Goal: Transaction & Acquisition: Purchase product/service

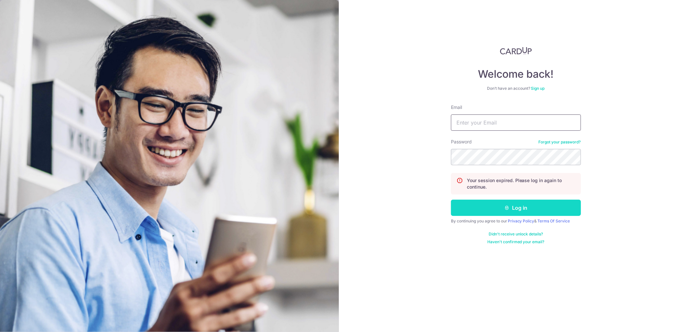
type input "thomas@audiolight.com.sg"
click at [509, 204] on button "Log in" at bounding box center [516, 208] width 130 height 16
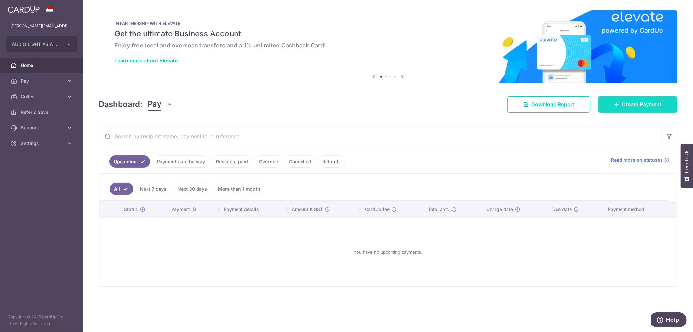
click at [630, 104] on span "Create Payment" at bounding box center [642, 104] width 40 height 8
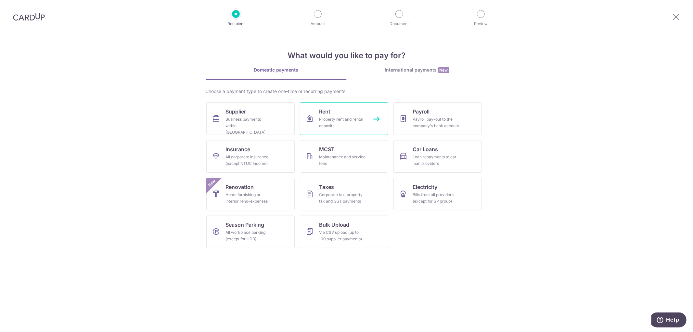
click at [324, 120] on div "Property rent and rental deposits" at bounding box center [343, 122] width 47 height 13
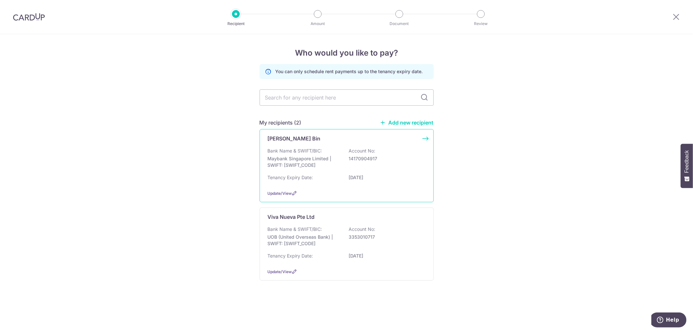
click at [327, 145] on div "Loi Ooi Bin Bank Name & SWIFT/BIC: Maybank Singapore Limited | SWIFT: MBBESGS2X…" at bounding box center [347, 165] width 174 height 73
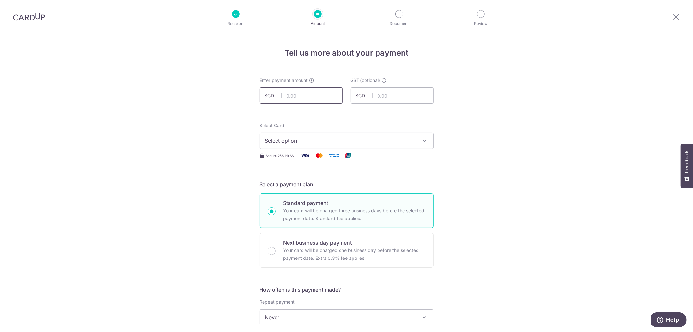
click at [299, 94] on input "text" at bounding box center [301, 95] width 83 height 16
type input "2,400.00"
drag, startPoint x: 307, startPoint y: 142, endPoint x: 309, endPoint y: 147, distance: 5.7
click at [307, 142] on span "Select option" at bounding box center [340, 141] width 151 height 8
click at [299, 183] on link "**** 5987" at bounding box center [347, 187] width 174 height 16
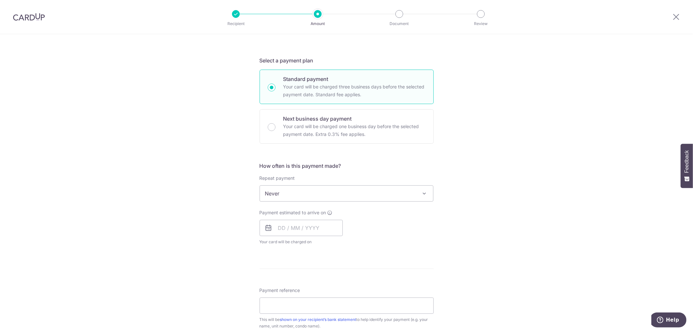
scroll to position [144, 0]
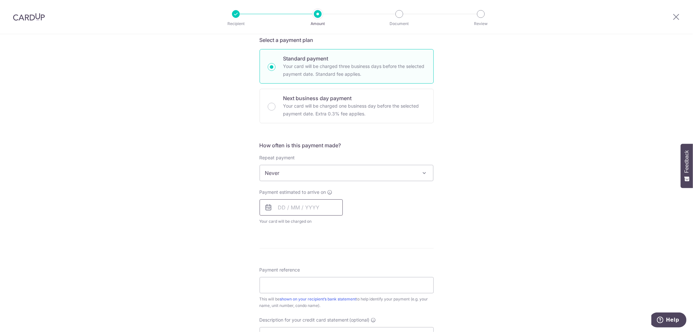
click at [292, 210] on input "text" at bounding box center [301, 207] width 83 height 16
click at [324, 268] on link "11" at bounding box center [325, 266] width 10 height 10
click at [374, 286] on form "Enter payment amount SGD 2,400.00 2400.00 GST (optional) SGD Select Card **** 5…" at bounding box center [347, 212] width 174 height 558
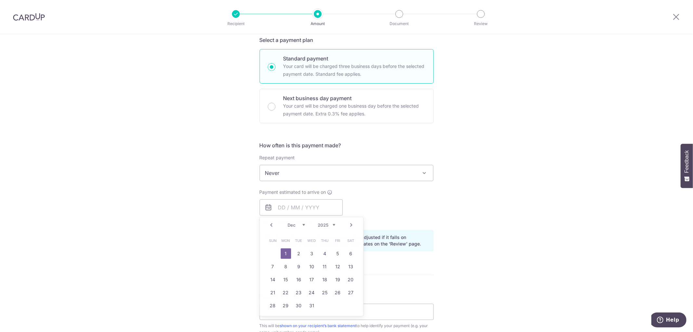
type input "11/09/2025"
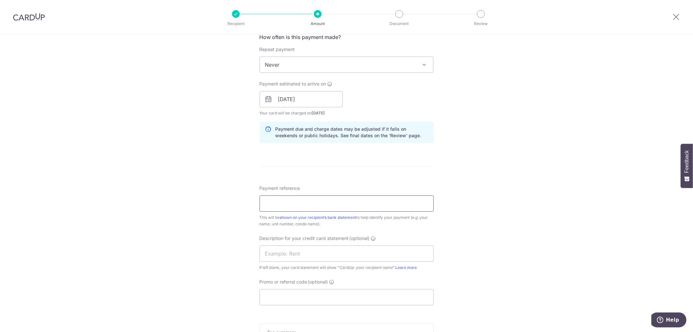
click at [311, 211] on input "Payment reference" at bounding box center [347, 203] width 174 height 16
type input "Sep Rent"
click at [285, 299] on input "Promo or referral code (optional)" at bounding box center [347, 297] width 174 height 16
type input "T"
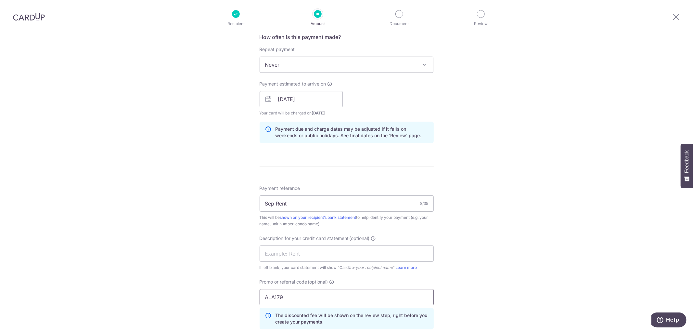
type input "ALA179"
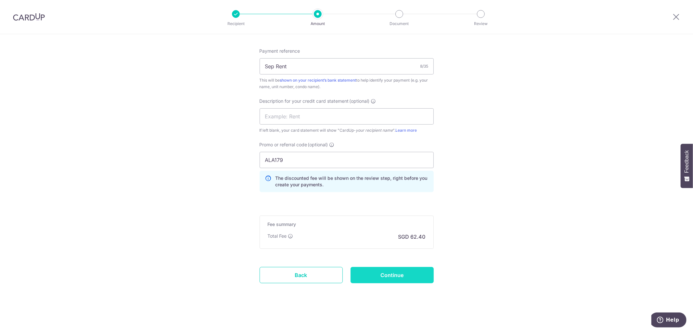
click at [411, 274] on input "Continue" at bounding box center [392, 275] width 83 height 16
type input "Create Schedule"
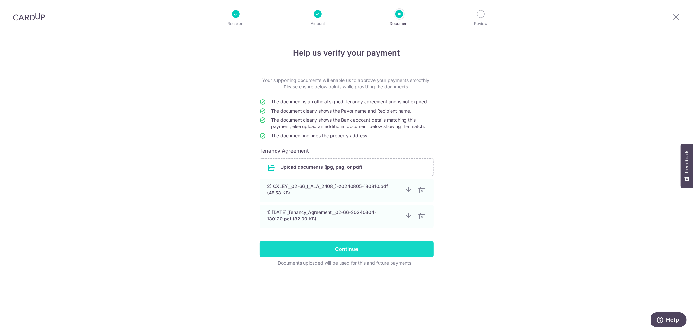
click at [344, 245] on input "Continue" at bounding box center [347, 249] width 174 height 16
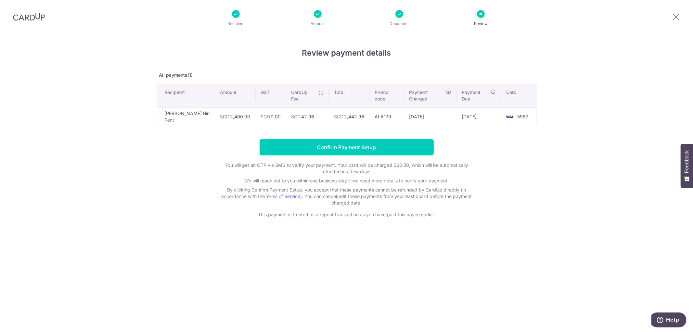
drag, startPoint x: 302, startPoint y: 109, endPoint x: 285, endPoint y: 108, distance: 17.6
click at [286, 108] on td "SGD 42.96" at bounding box center [307, 116] width 43 height 19
copy td "42.96"
click at [364, 132] on div "Review payment details All payments(1) Recipient Amount GST CardUp Fee Total Pr…" at bounding box center [347, 132] width 380 height 171
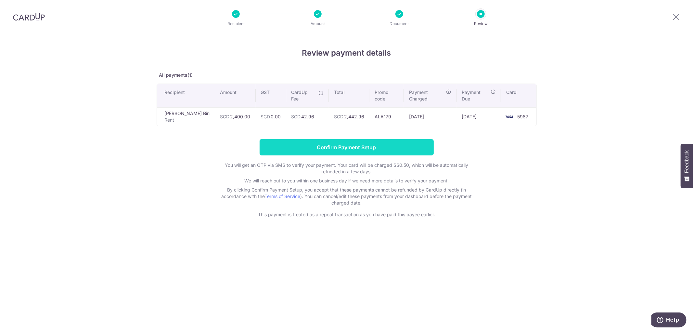
click at [364, 139] on input "Confirm Payment Setup" at bounding box center [347, 147] width 174 height 16
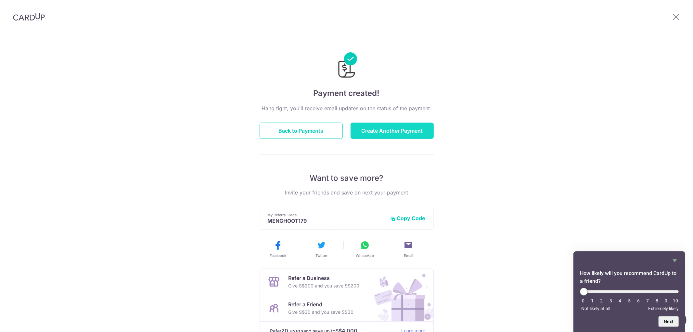
click at [381, 129] on button "Create Another Payment" at bounding box center [392, 131] width 83 height 16
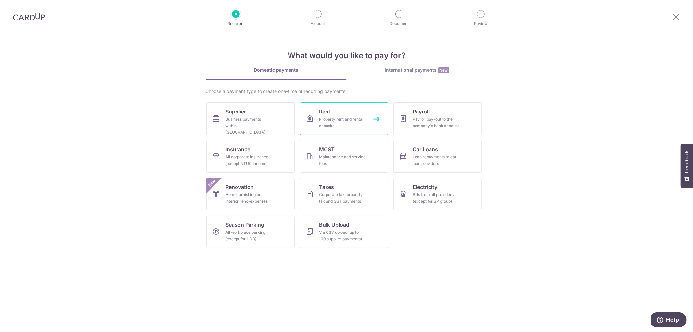
click at [331, 117] on div "Property rent and rental deposits" at bounding box center [343, 122] width 47 height 13
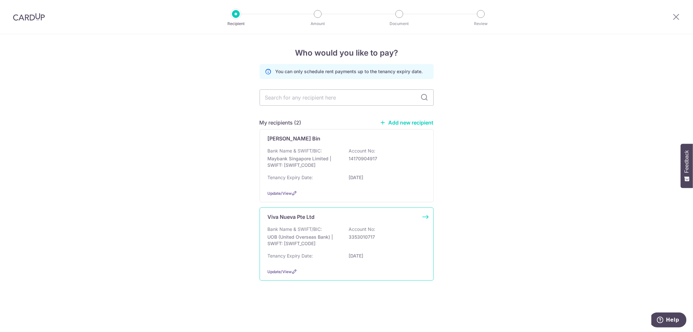
click at [301, 227] on p "Bank Name & SWIFT/BIC:" at bounding box center [295, 229] width 55 height 7
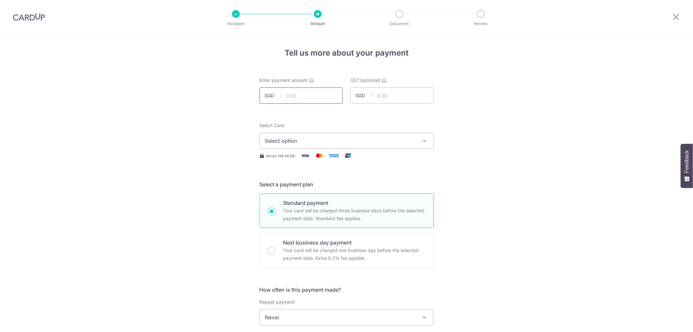
click at [314, 96] on input "text" at bounding box center [301, 95] width 83 height 16
type input "3,052.00"
click at [313, 141] on span "Select option" at bounding box center [340, 141] width 151 height 8
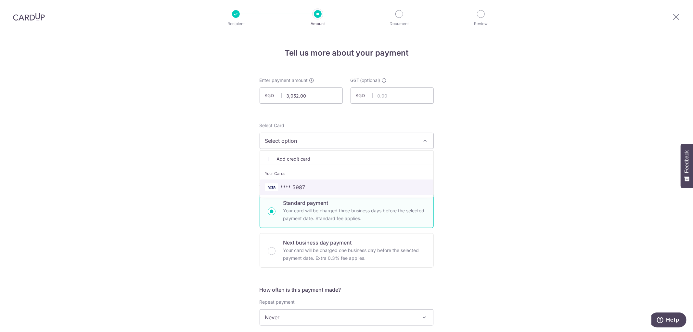
click at [304, 184] on span "**** 5987" at bounding box center [346, 187] width 163 height 8
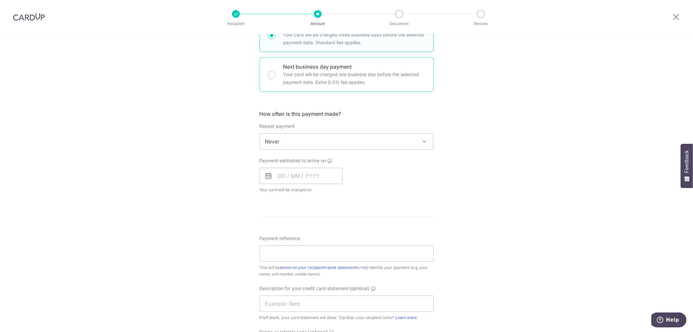
scroll to position [180, 0]
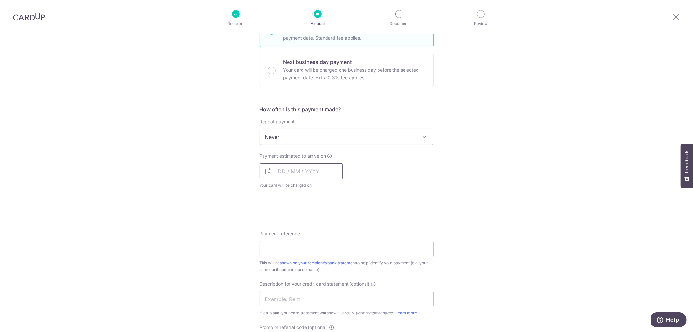
click at [297, 168] on input "text" at bounding box center [301, 171] width 83 height 16
click at [323, 226] on link "11" at bounding box center [325, 230] width 10 height 10
type input "11/09/2025"
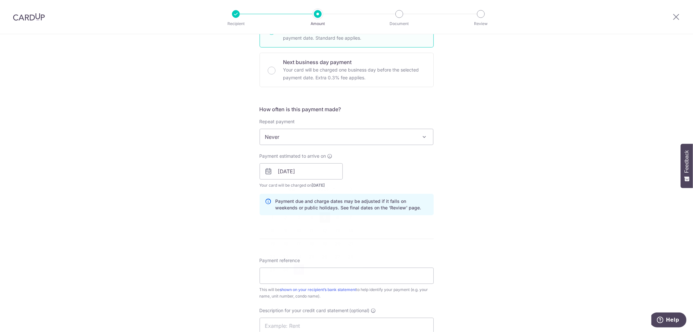
scroll to position [253, 0]
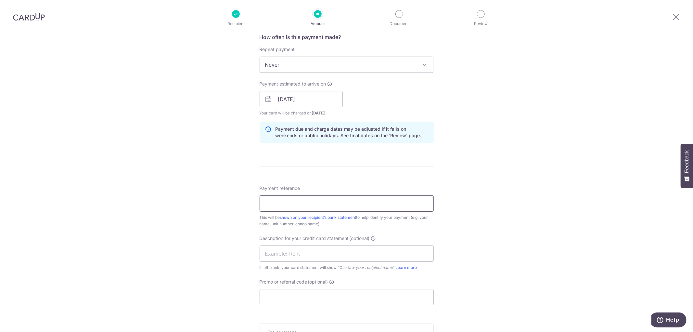
click at [301, 204] on input "Payment reference" at bounding box center [347, 203] width 174 height 16
type input "Sep 2025 Rent"
click at [296, 296] on input "Promo or referral code (optional)" at bounding box center [347, 297] width 174 height 16
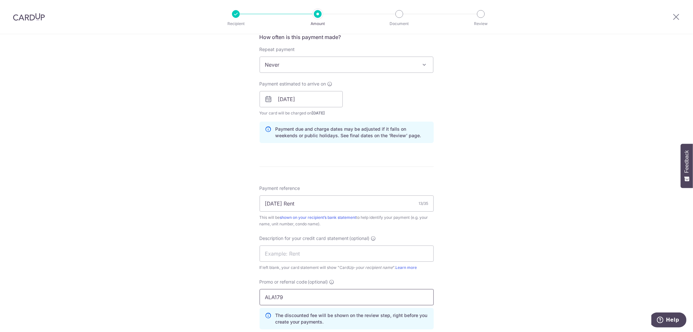
type input "ALA179"
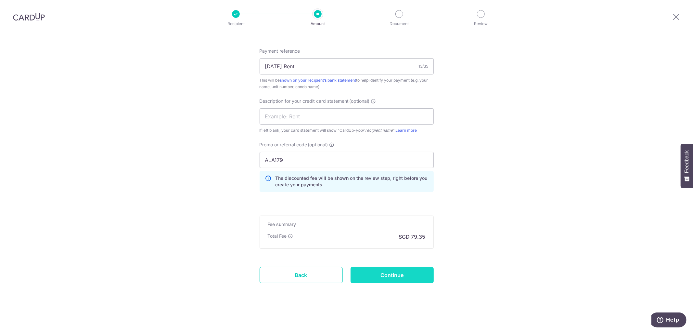
click at [367, 277] on input "Continue" at bounding box center [392, 275] width 83 height 16
type input "Create Schedule"
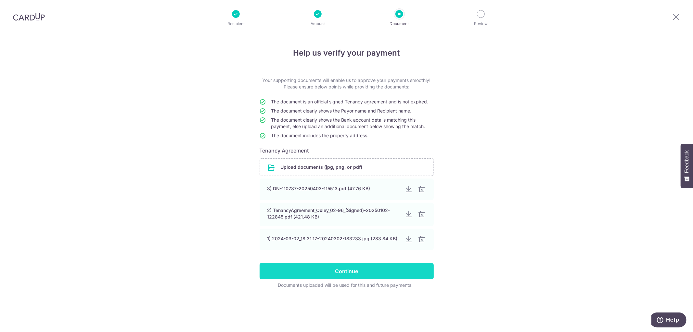
click at [348, 267] on input "Continue" at bounding box center [347, 271] width 174 height 16
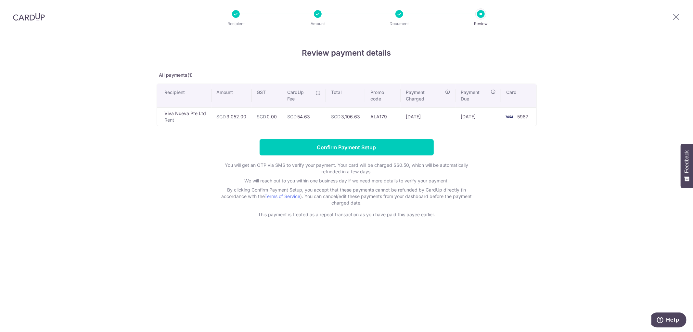
drag, startPoint x: 313, startPoint y: 118, endPoint x: 300, endPoint y: 115, distance: 13.1
click at [300, 115] on td "SGD 54.63" at bounding box center [304, 116] width 44 height 19
copy td "54.63"
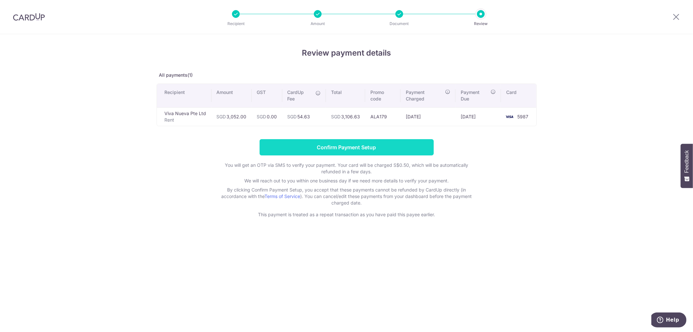
click at [342, 144] on input "Confirm Payment Setup" at bounding box center [347, 147] width 174 height 16
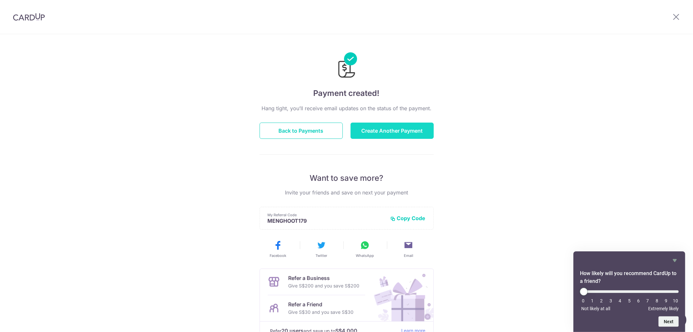
click at [381, 131] on button "Create Another Payment" at bounding box center [392, 131] width 83 height 16
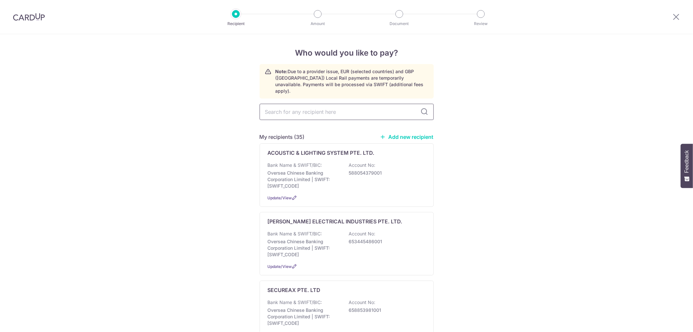
type input ""
drag, startPoint x: 239, startPoint y: 116, endPoint x: 128, endPoint y: 112, distance: 111.3
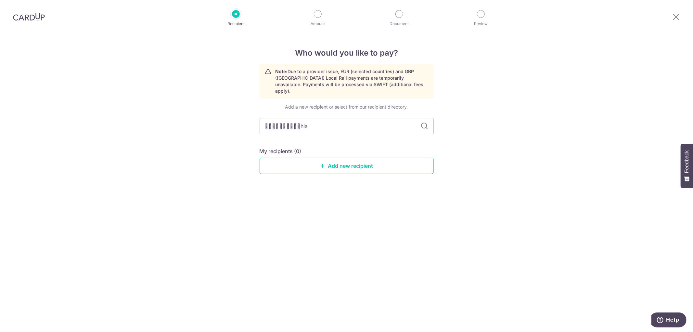
type input "hiap"
type input "hiap"
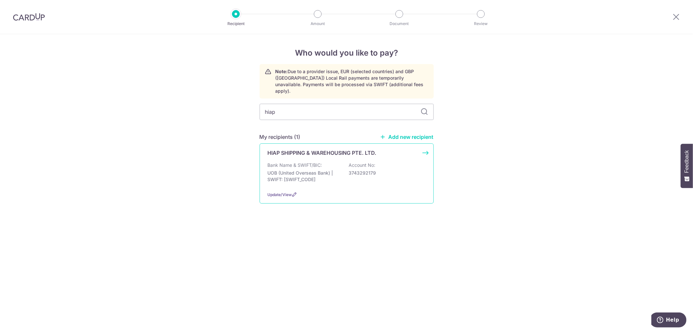
click at [313, 172] on p "UOB (United Overseas Bank) | SWIFT: UOVBSGSGXXX" at bounding box center [304, 176] width 73 height 13
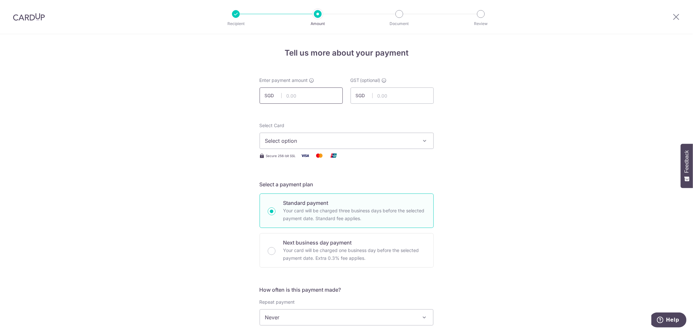
click at [300, 93] on input "text" at bounding box center [301, 95] width 83 height 16
type input "1,682.76"
click at [313, 138] on span "Select option" at bounding box center [340, 141] width 151 height 8
drag, startPoint x: 297, startPoint y: 190, endPoint x: 320, endPoint y: 220, distance: 37.3
click at [297, 190] on span "**** 5987" at bounding box center [293, 187] width 25 height 8
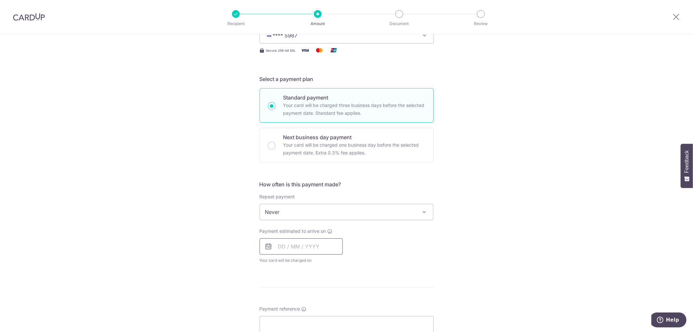
scroll to position [108, 0]
click at [295, 238] on input "text" at bounding box center [301, 243] width 83 height 16
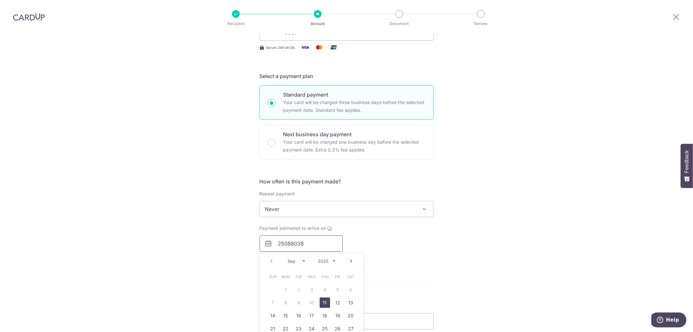
type input "25088038"
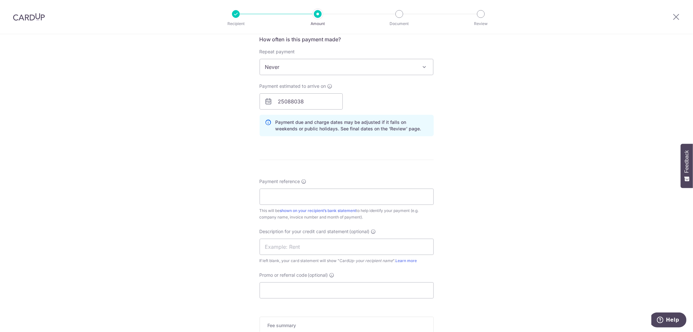
scroll to position [253, 0]
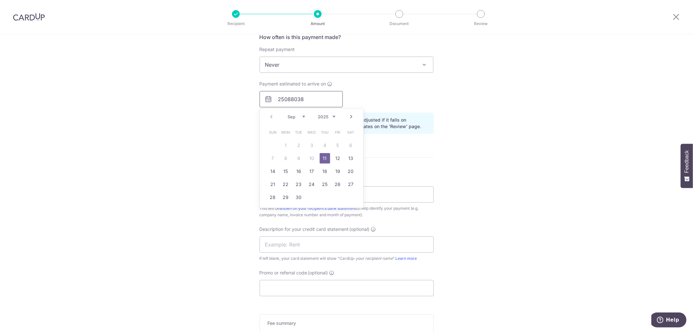
drag, startPoint x: 313, startPoint y: 100, endPoint x: 244, endPoint y: 98, distance: 68.9
click at [207, 99] on div "Tell us more about your payment Enter payment amount SGD 1,682.76 1682.76 GST (…" at bounding box center [346, 106] width 693 height 649
click at [308, 245] on div "Payment reference This will be shown on your recipient’s bank statement to help…" at bounding box center [347, 236] width 174 height 120
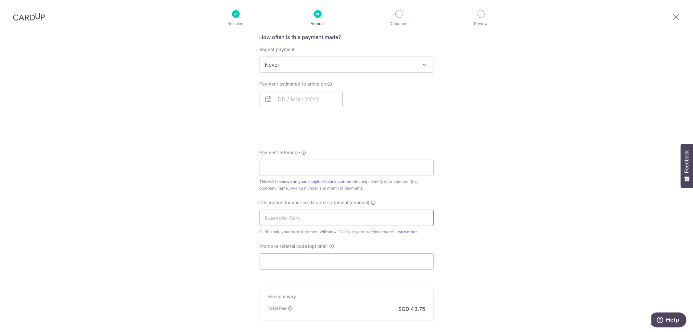
click at [354, 217] on input "text" at bounding box center [347, 218] width 174 height 16
click at [332, 165] on input "Payment reference" at bounding box center [347, 168] width 174 height 16
paste input "25088038"
type input "25088038"
drag, startPoint x: 295, startPoint y: 102, endPoint x: 310, endPoint y: 122, distance: 25.2
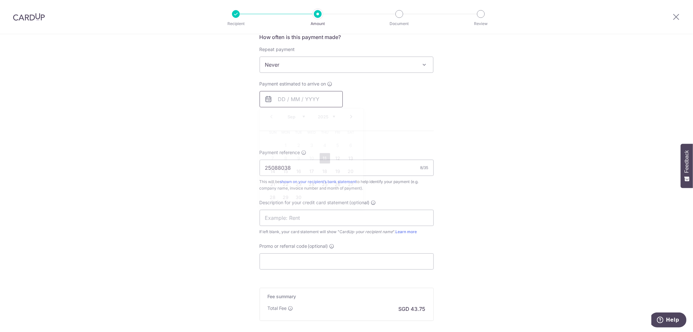
click at [295, 102] on input "text" at bounding box center [301, 99] width 83 height 16
click at [323, 157] on link "11" at bounding box center [325, 158] width 10 height 10
type input "11/09/2025"
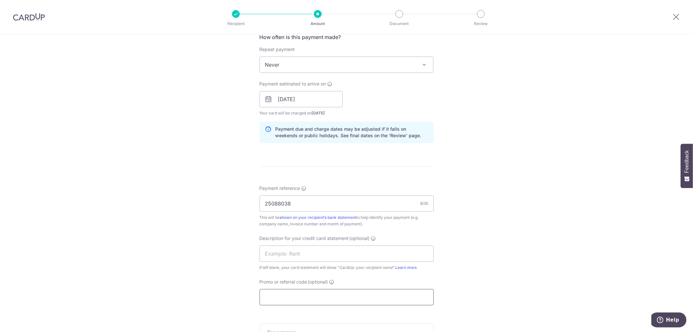
click at [294, 295] on input "Promo or referral code (optional)" at bounding box center [347, 297] width 174 height 16
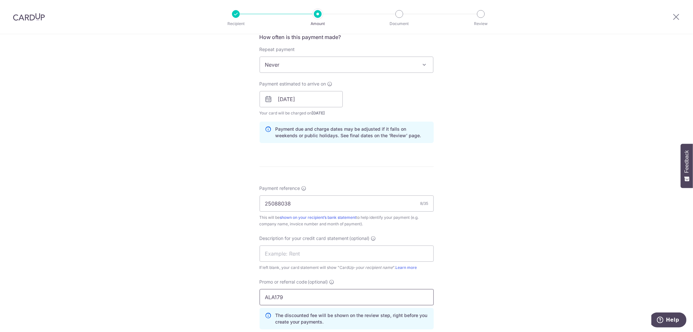
type input "ALA179"
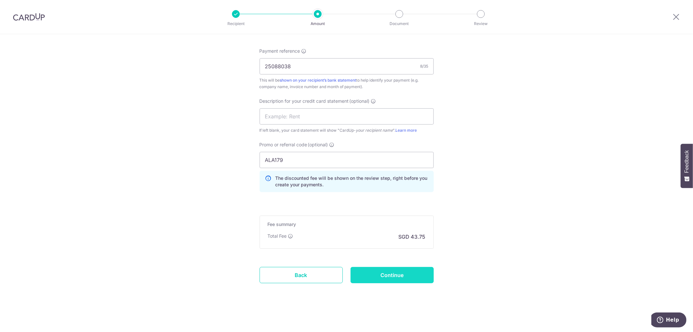
click at [408, 273] on input "Continue" at bounding box center [392, 275] width 83 height 16
type input "Create Schedule"
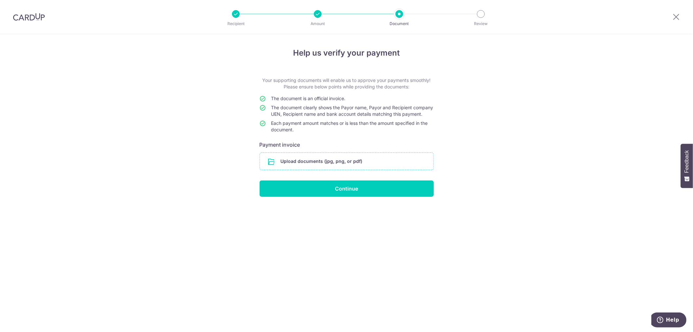
click at [337, 166] on input "file" at bounding box center [347, 161] width 174 height 17
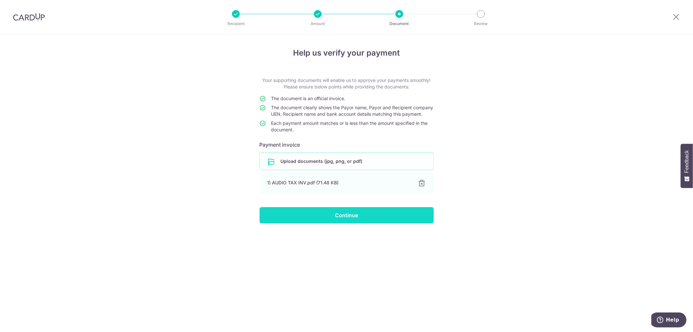
click at [345, 216] on input "Continue" at bounding box center [347, 215] width 174 height 16
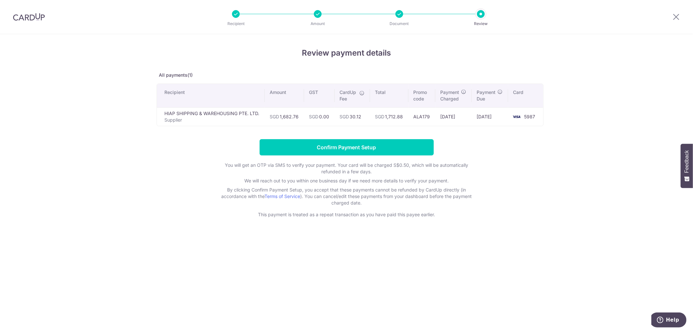
drag, startPoint x: 361, startPoint y: 115, endPoint x: 353, endPoint y: 114, distance: 8.5
click at [353, 114] on td "SGD 30.12" at bounding box center [352, 116] width 35 height 19
copy td "30.12"
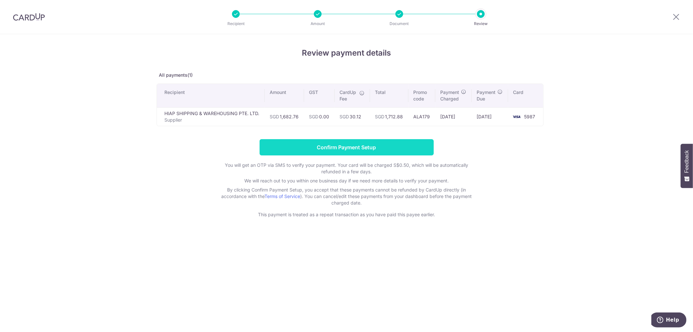
click at [363, 143] on input "Confirm Payment Setup" at bounding box center [347, 147] width 174 height 16
